Goal: Task Accomplishment & Management: Manage account settings

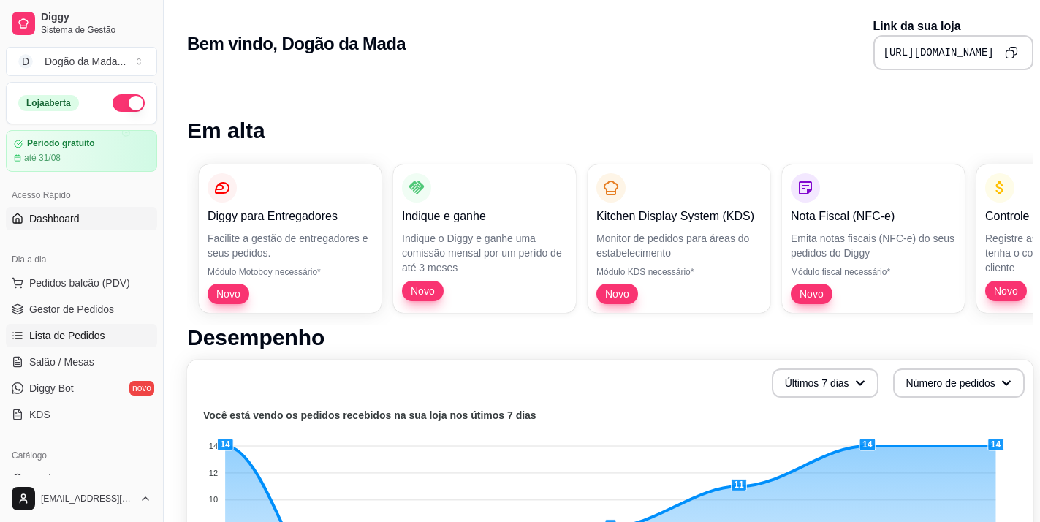
click at [69, 335] on span "Lista de Pedidos" at bounding box center [67, 335] width 76 height 15
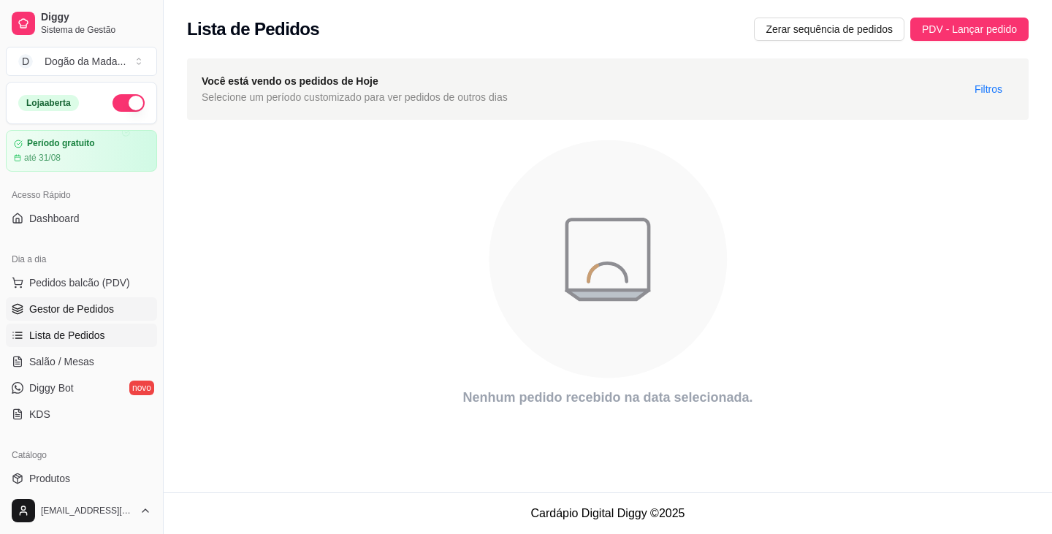
click at [80, 306] on span "Gestor de Pedidos" at bounding box center [71, 309] width 85 height 15
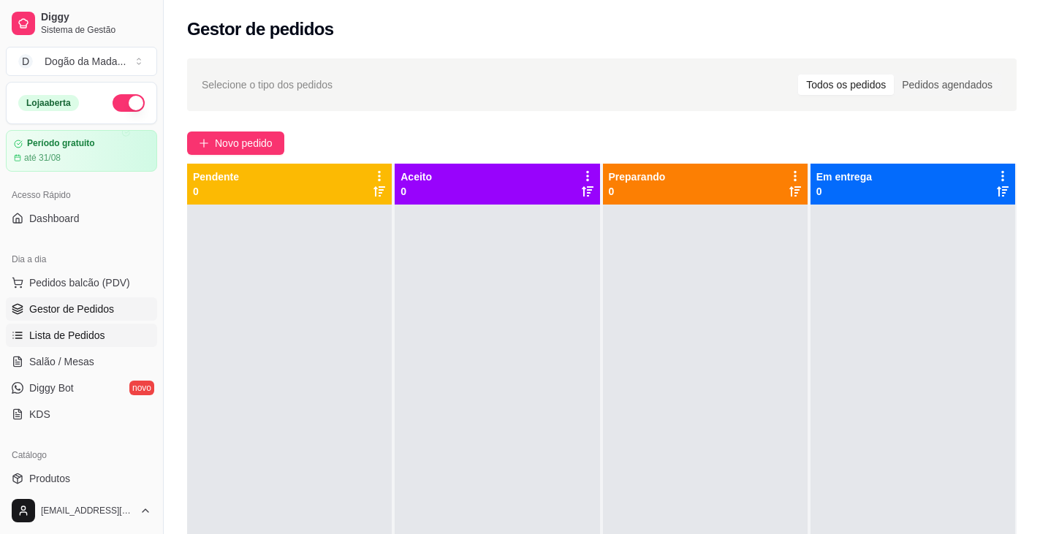
click at [79, 329] on span "Lista de Pedidos" at bounding box center [67, 335] width 76 height 15
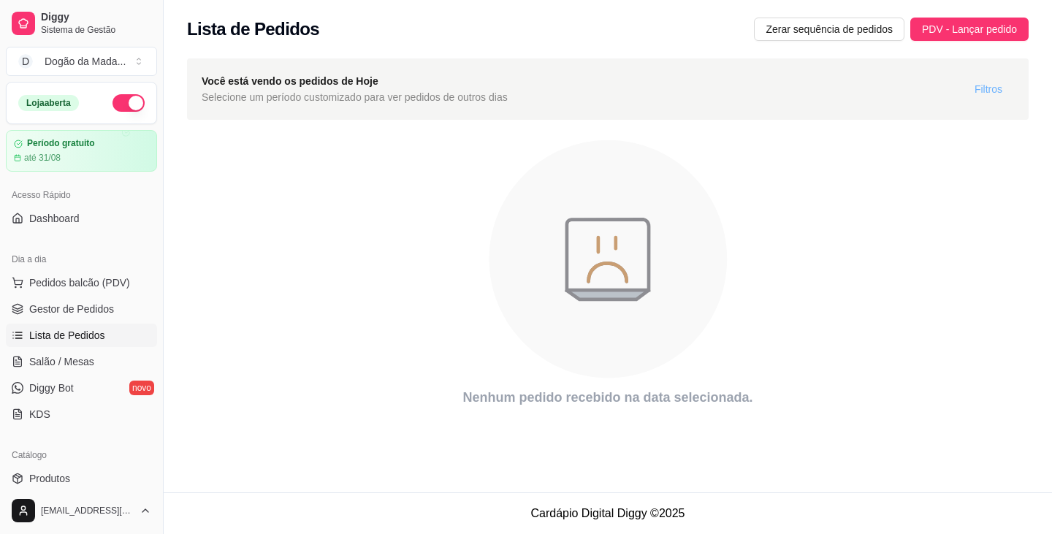
click at [524, 86] on span "Filtros" at bounding box center [989, 89] width 28 height 16
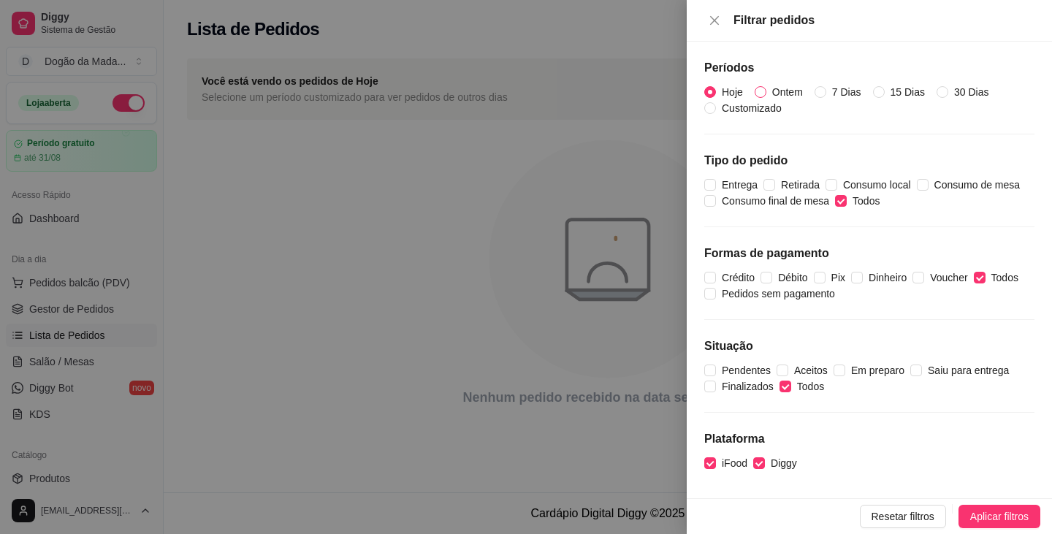
click at [524, 91] on span "Ontem" at bounding box center [787, 92] width 42 height 16
click at [524, 91] on input "Ontem" at bounding box center [761, 92] width 12 height 12
radio input "true"
radio input "false"
click at [524, 514] on span "Aplicar filtros" at bounding box center [999, 517] width 58 height 16
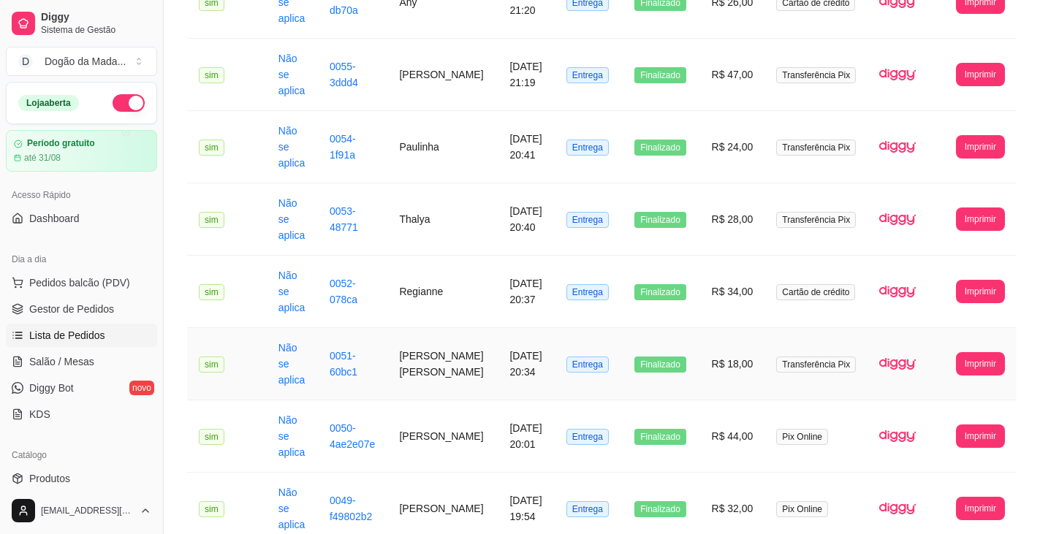
scroll to position [365, 0]
